Goal: Information Seeking & Learning: Learn about a topic

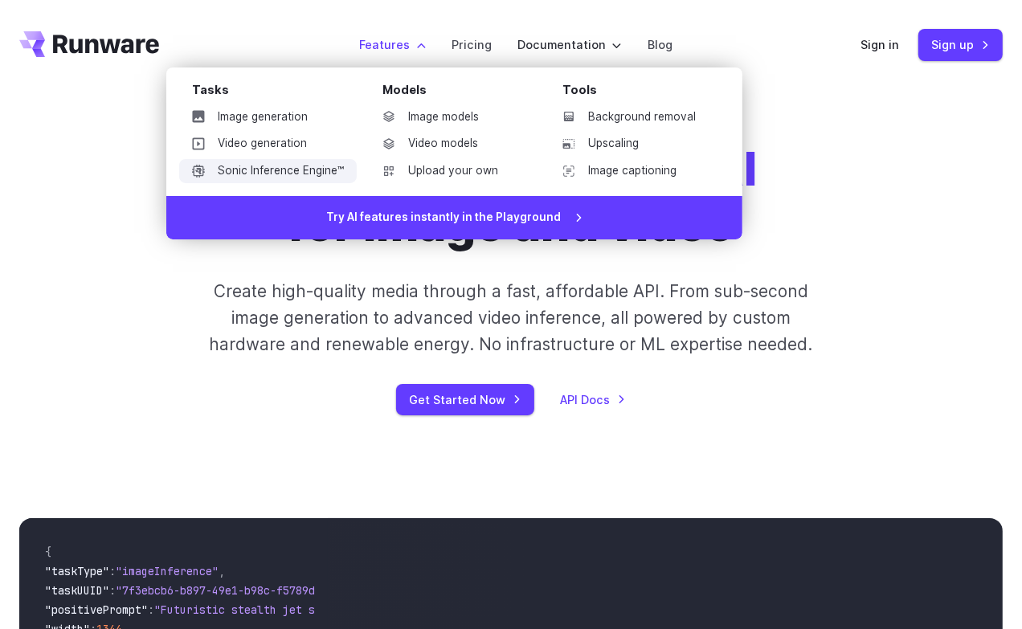
click at [303, 175] on link "Sonic Inference Engine™" at bounding box center [268, 171] width 178 height 24
click at [438, 141] on link "Video models" at bounding box center [453, 144] width 167 height 24
click at [620, 173] on link "Image captioning" at bounding box center [633, 171] width 167 height 24
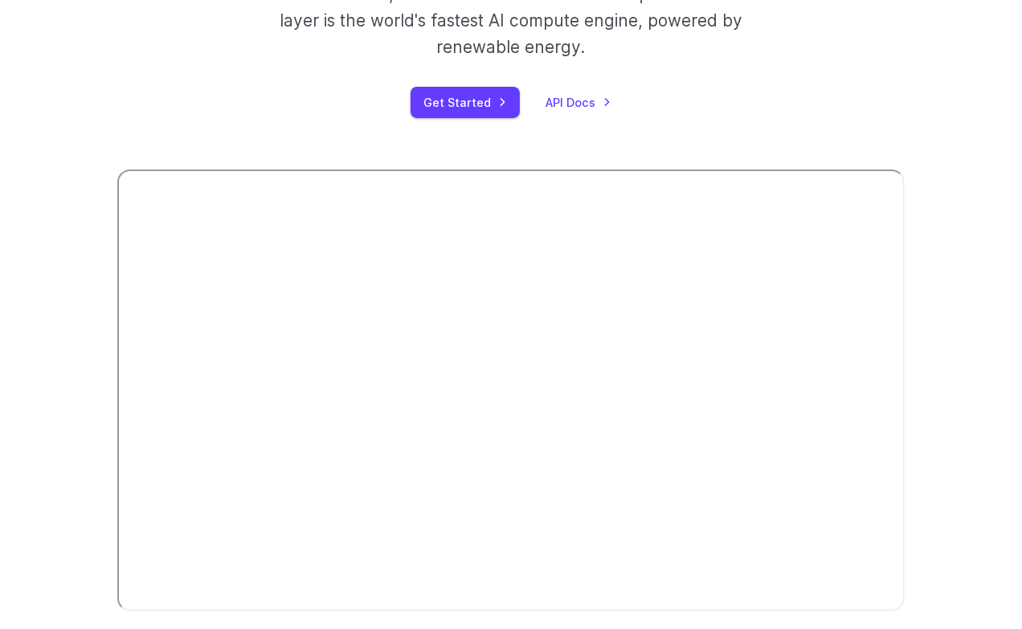
scroll to position [324, 0]
click at [81, 563] on div "Introducing: Sonic Inference Engine® Built from scratch, our custom hardware an…" at bounding box center [511, 230] width 984 height 774
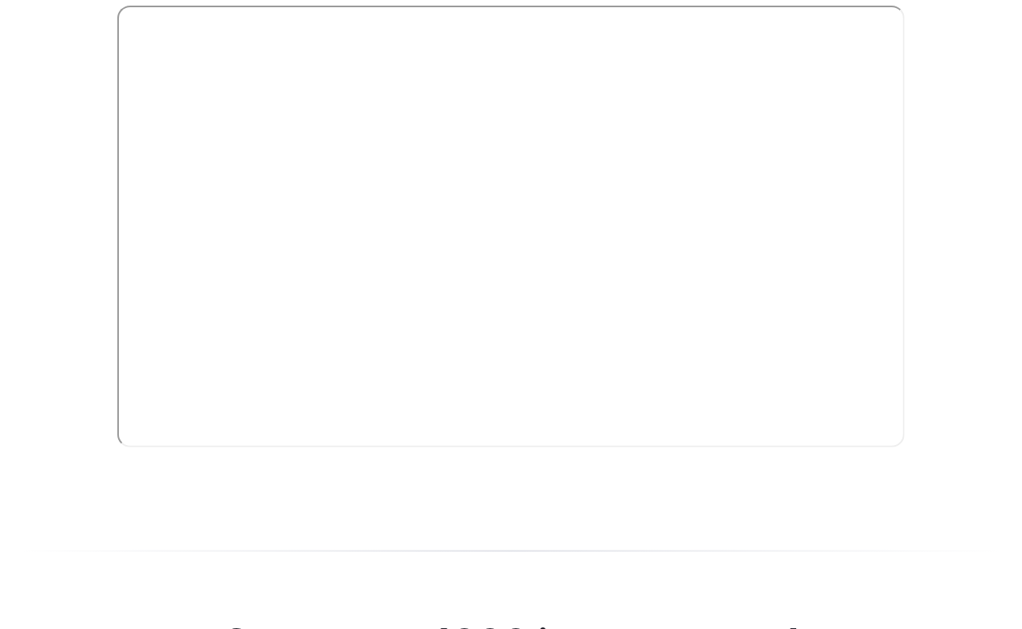
scroll to position [490, 0]
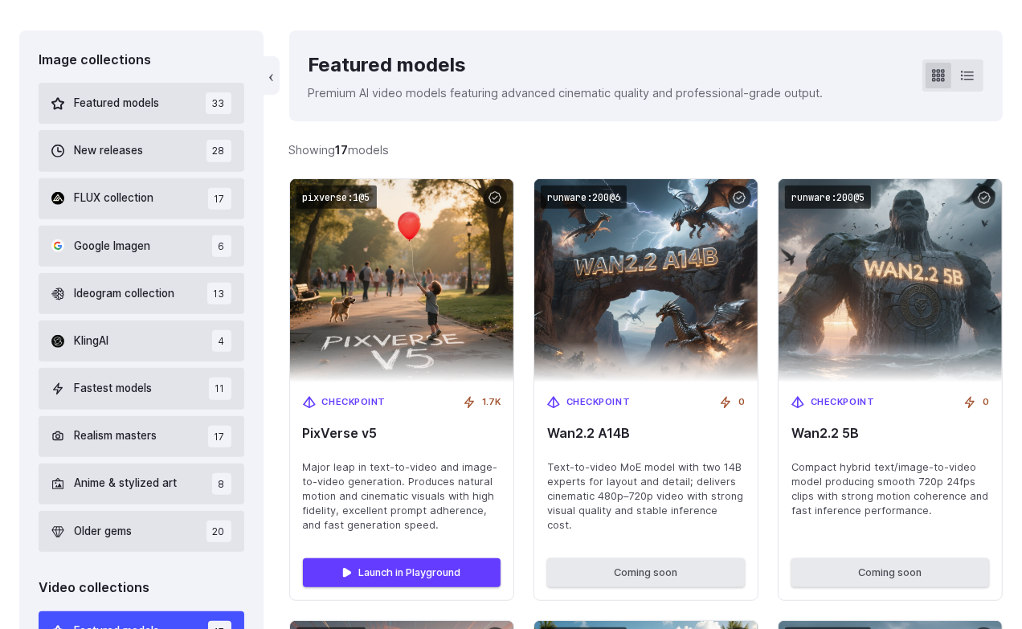
scroll to position [444, 0]
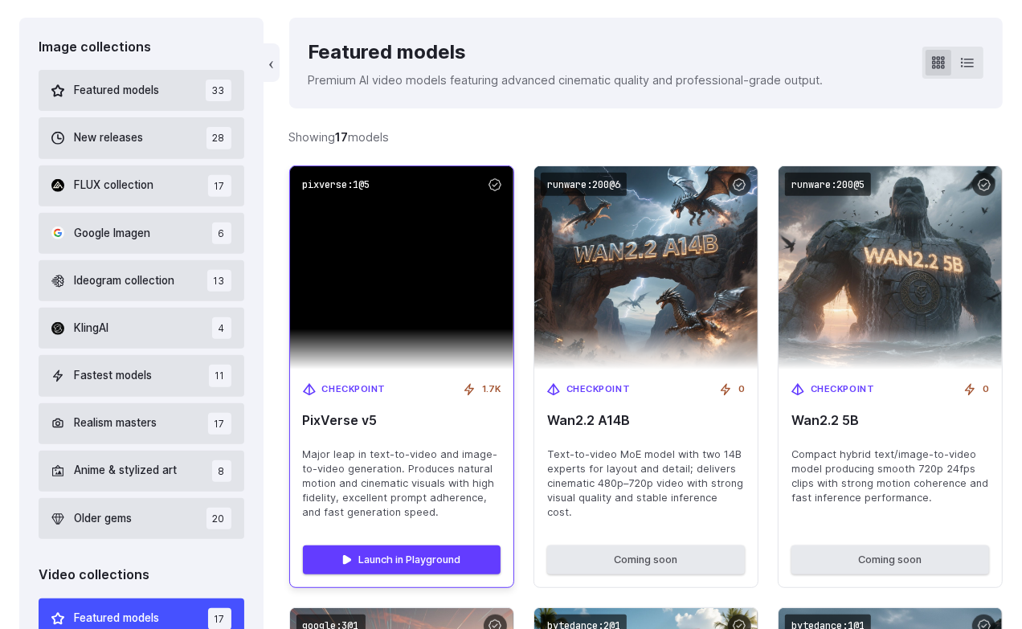
click at [416, 436] on div "Checkpoint 1.7K PixVerse v5 Major leap in text-to-video and image-to-video gene…" at bounding box center [401, 451] width 223 height 163
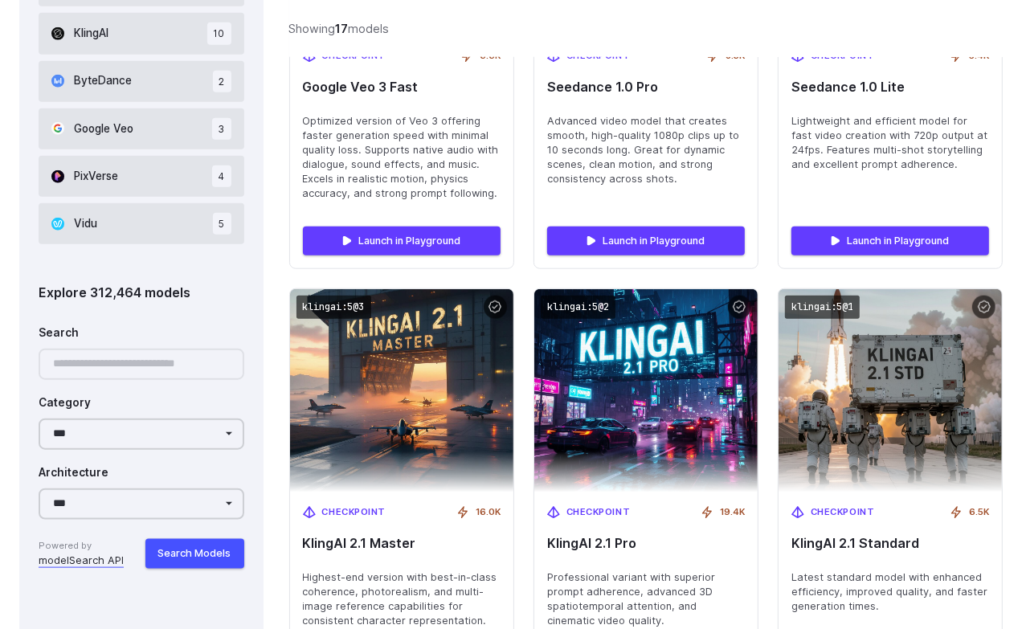
scroll to position [1315, 0]
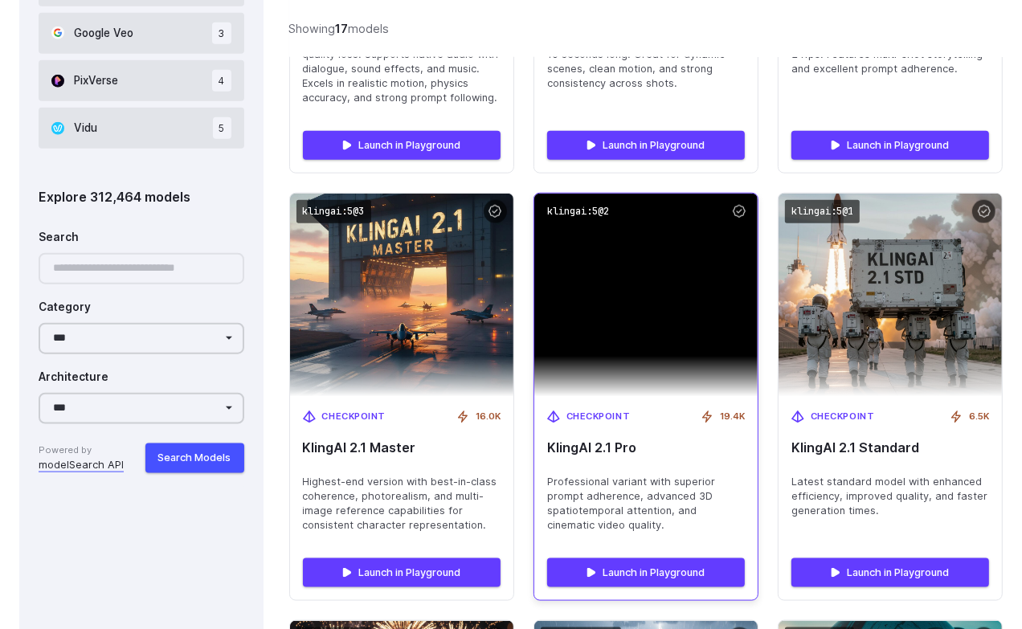
click at [588, 448] on span "KlingAI 2.1 Pro" at bounding box center [646, 447] width 198 height 15
click at [592, 439] on div "Checkpoint 19.4K KlingAI 2.1 Pro Professional variant with superior prompt adhe…" at bounding box center [645, 471] width 223 height 149
click at [631, 326] on img at bounding box center [645, 295] width 223 height 203
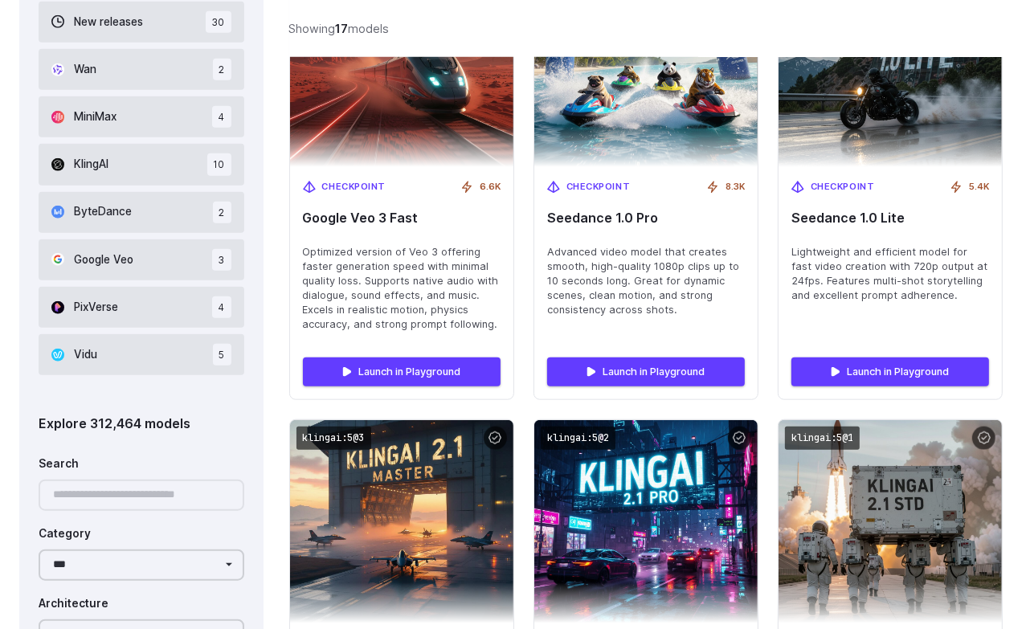
scroll to position [962, 0]
